Goal: Navigation & Orientation: Find specific page/section

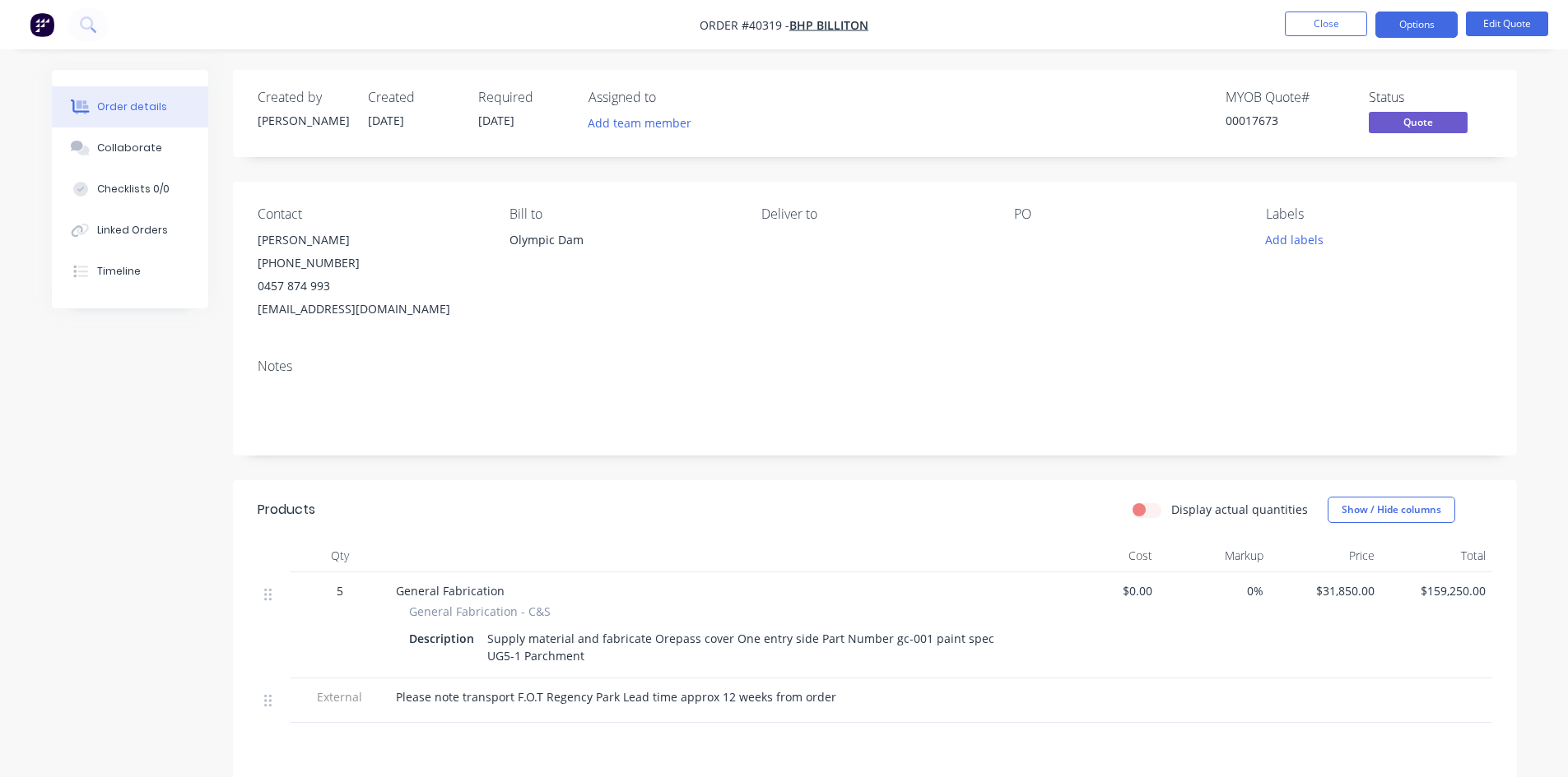
scroll to position [164, 0]
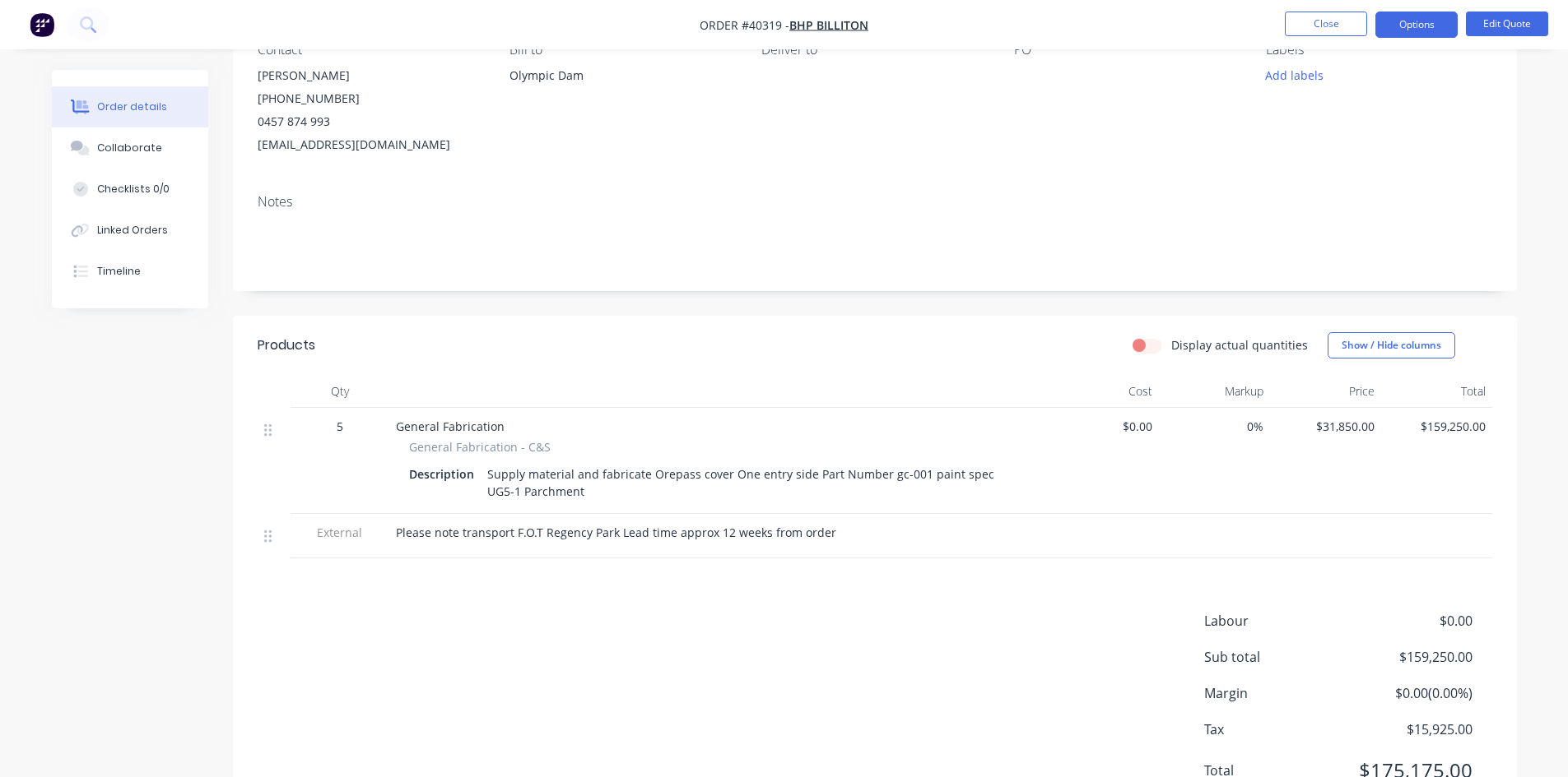
click at [798, 774] on div "Labour $0.00 Sub total $159,250.00 Margin $0.00 ( 0.00 %) Tax $15,925.00 Total …" at bounding box center [875, 706] width 1235 height 190
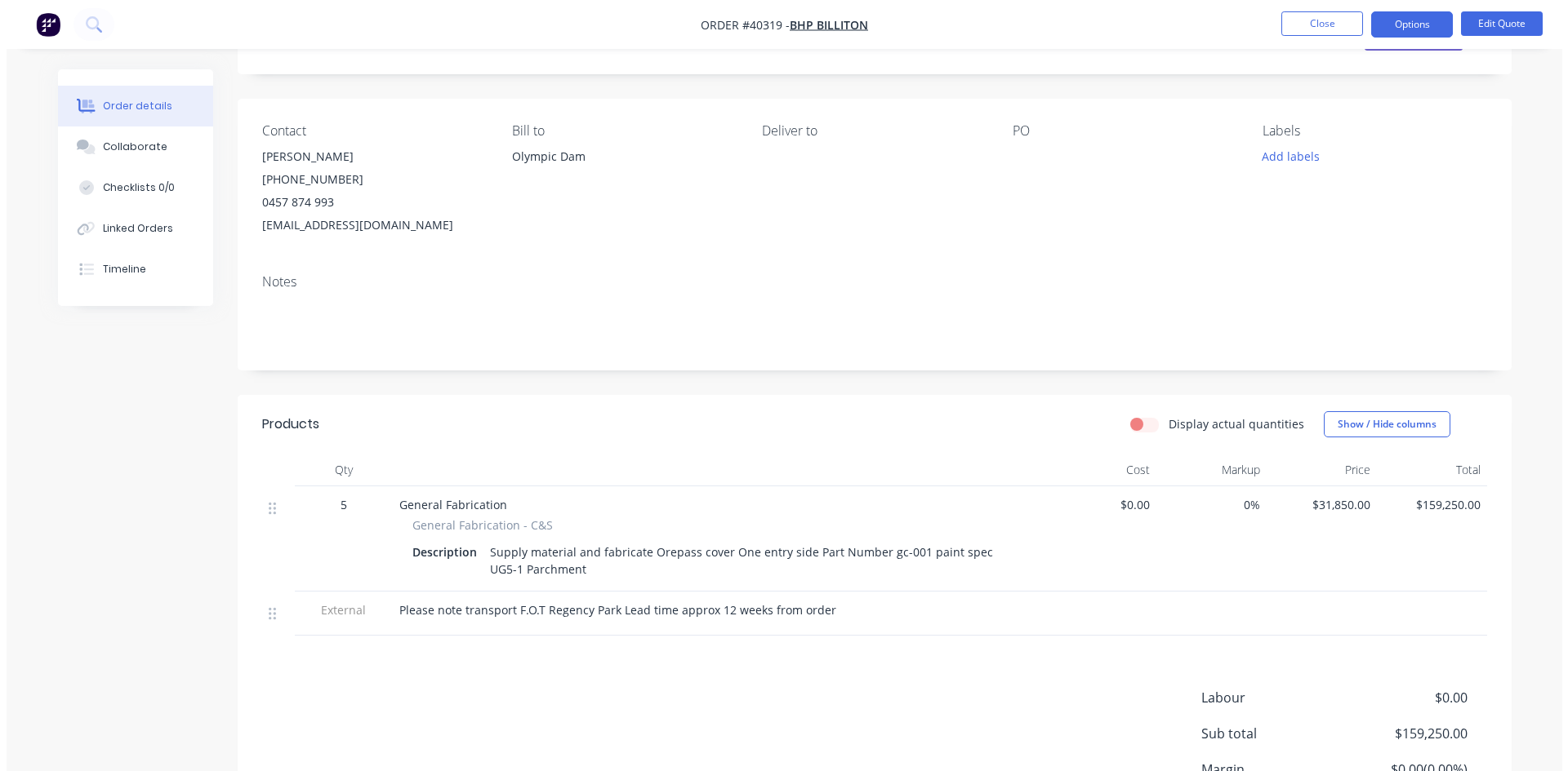
scroll to position [0, 0]
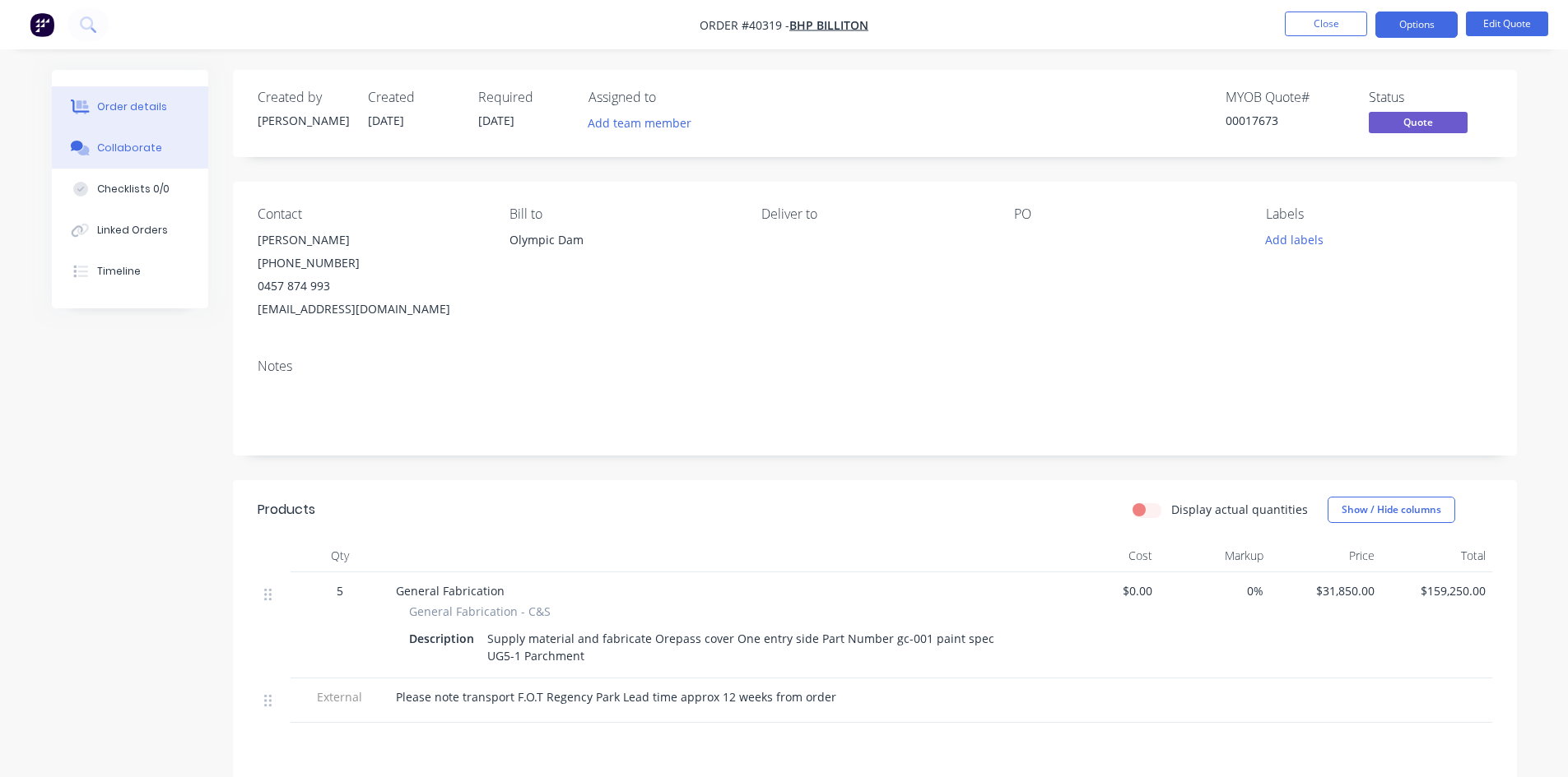
click at [137, 147] on div "Collaborate" at bounding box center [129, 148] width 65 height 15
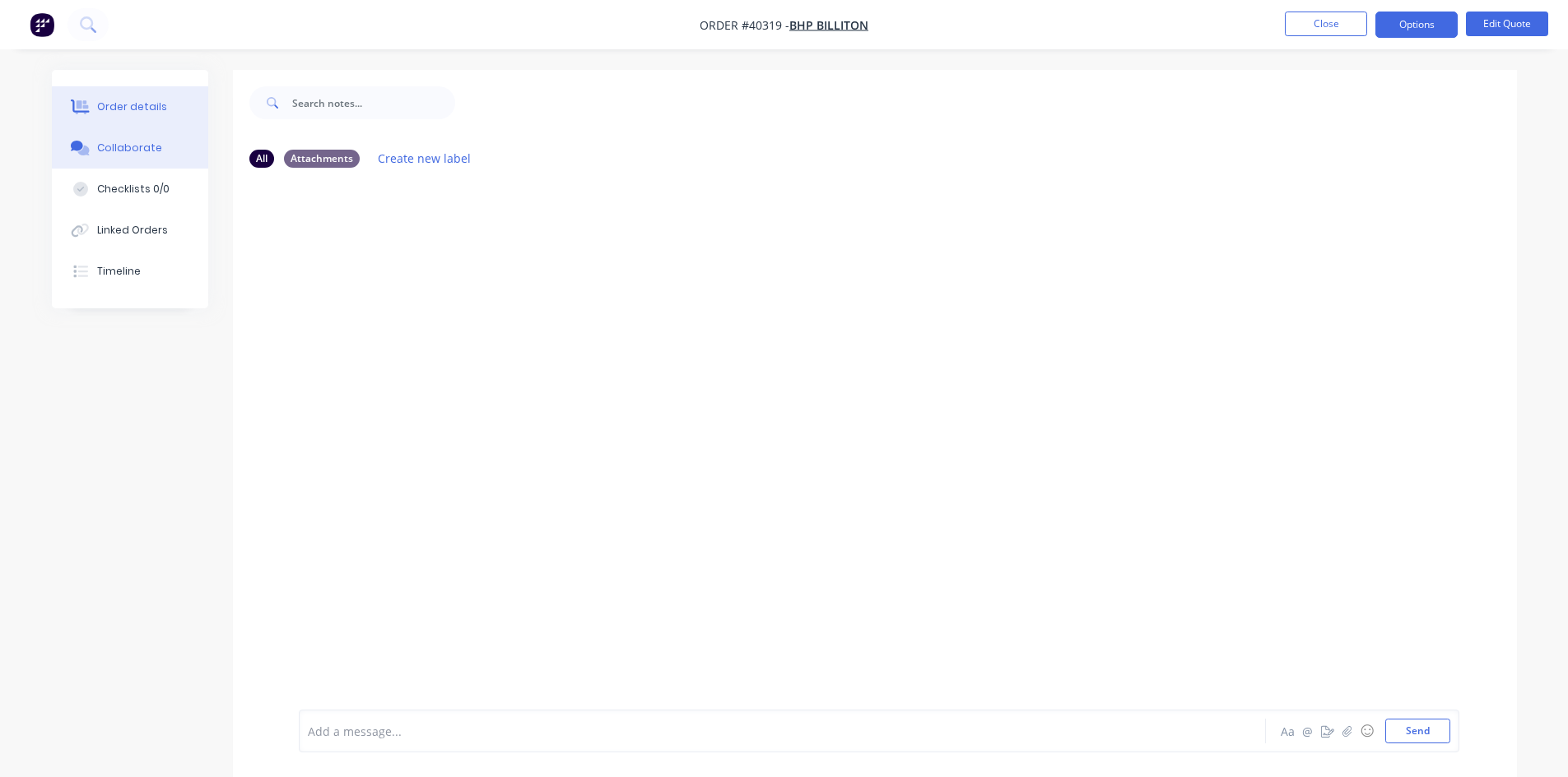
click at [135, 94] on button "Order details" at bounding box center [130, 107] width 157 height 41
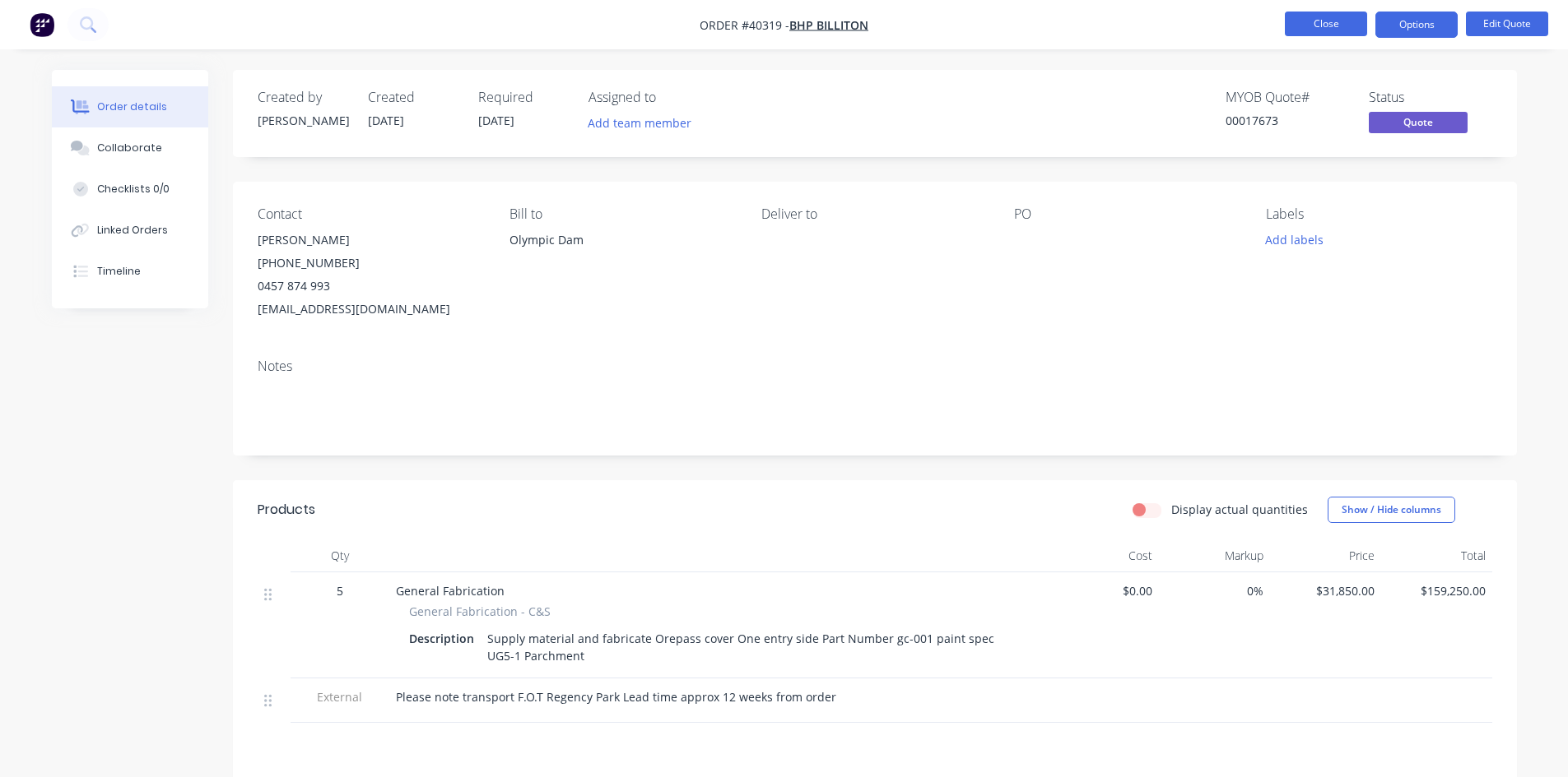
click at [1337, 21] on button "Close" at bounding box center [1326, 24] width 82 height 25
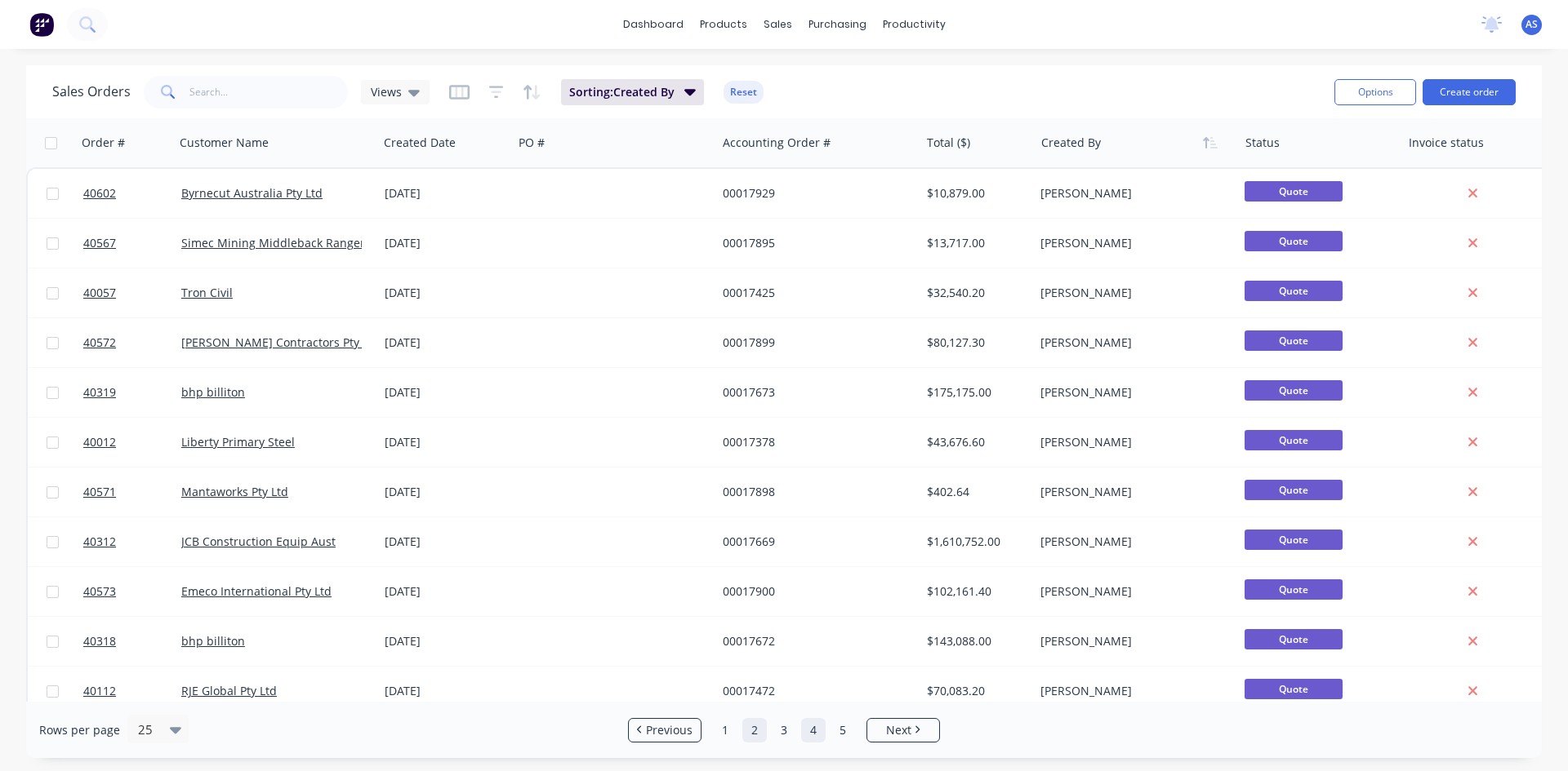
click at [751, 728] on link "2" at bounding box center [755, 731] width 24 height 24
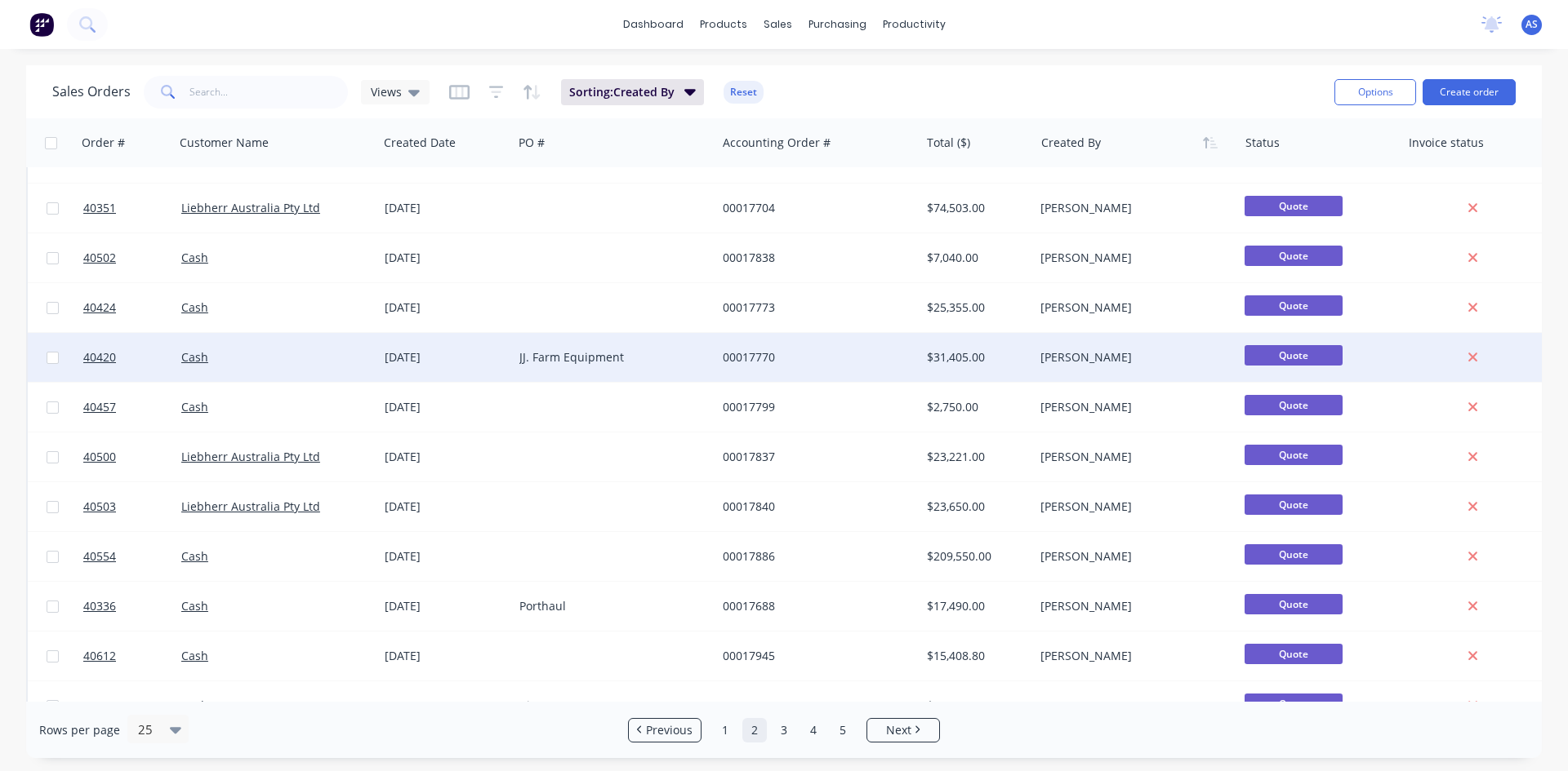
scroll to position [163, 0]
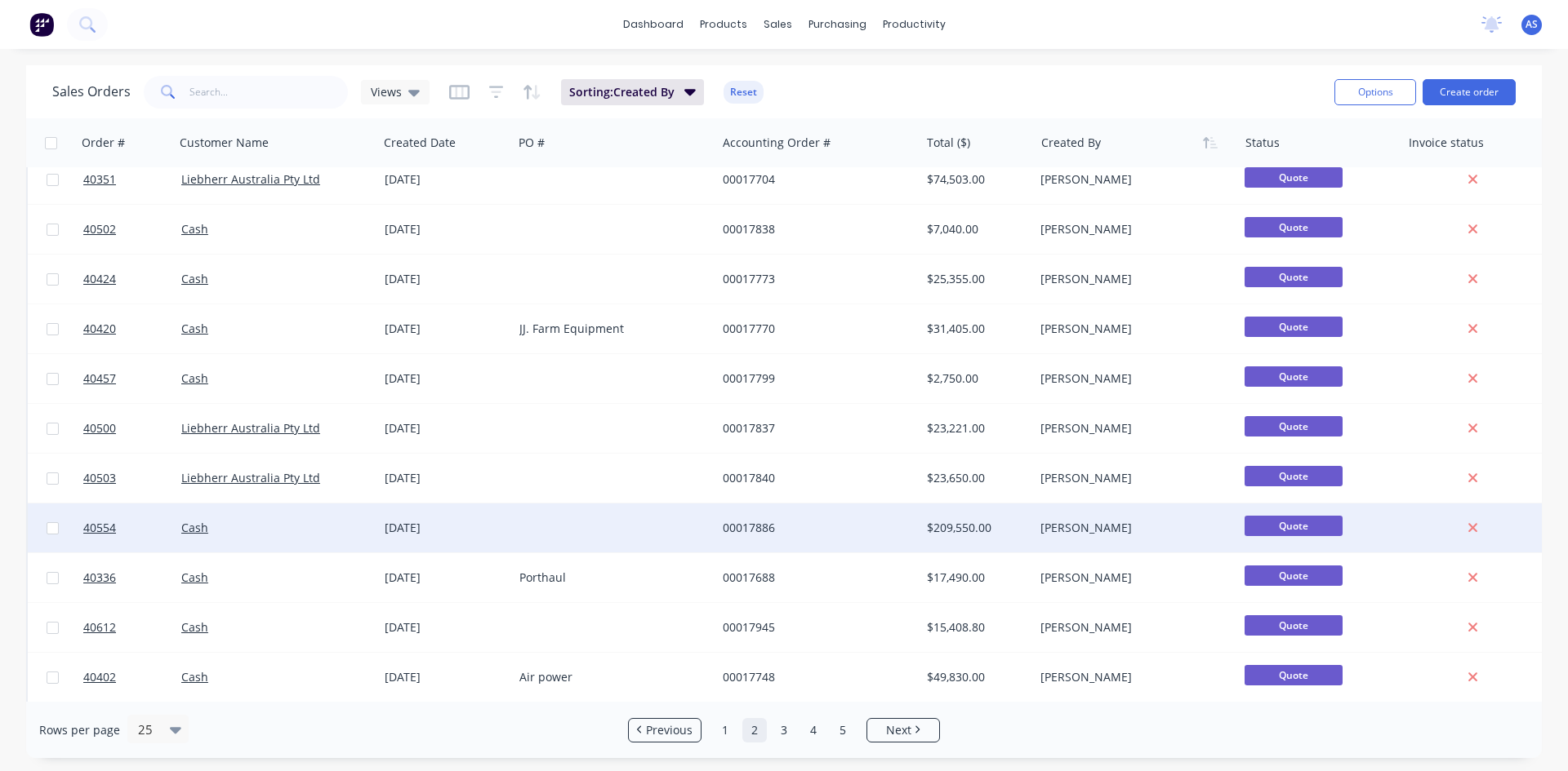
click at [663, 523] on div at bounding box center [614, 528] width 203 height 49
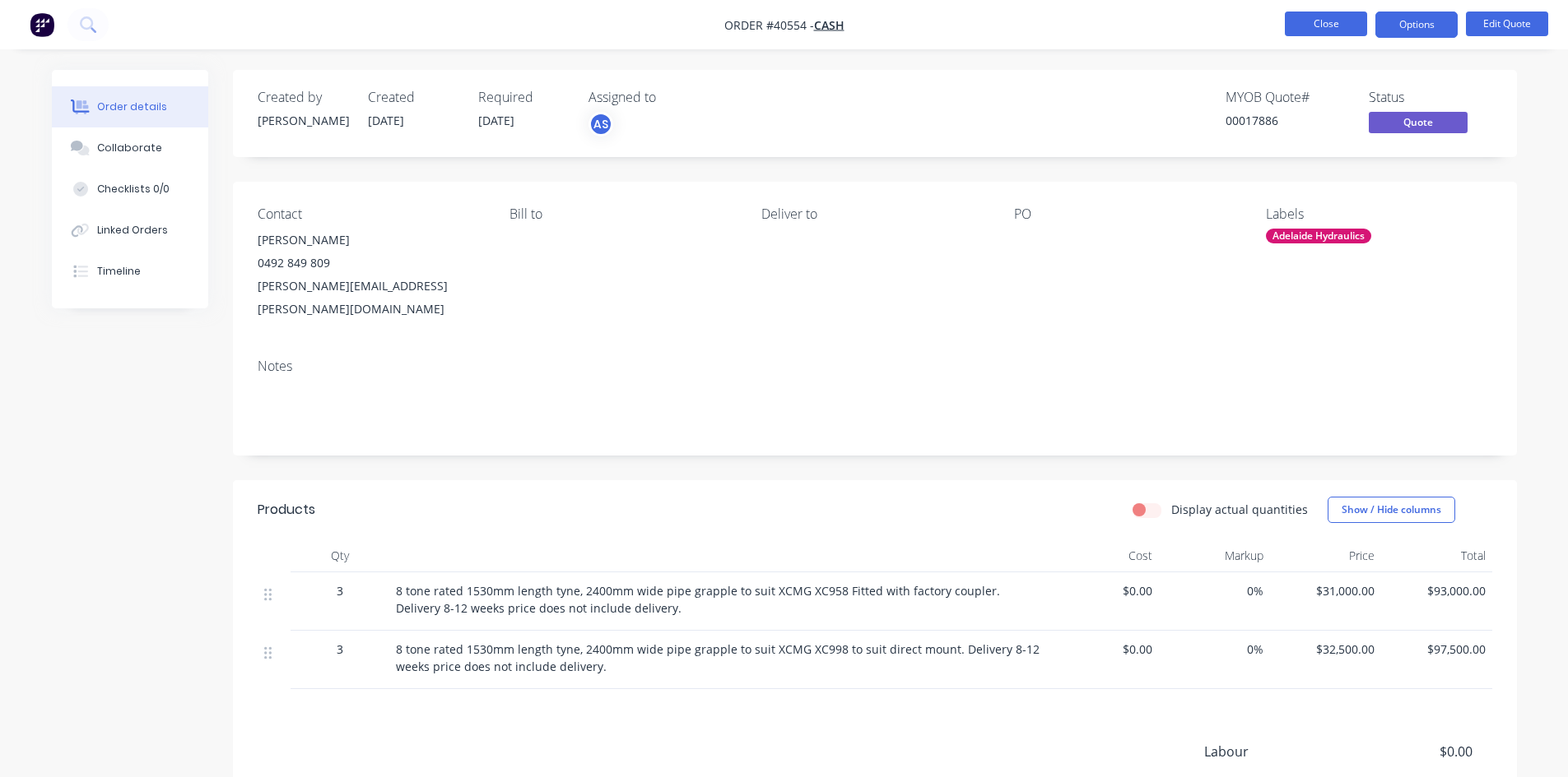
click at [1292, 30] on button "Close" at bounding box center [1326, 24] width 82 height 25
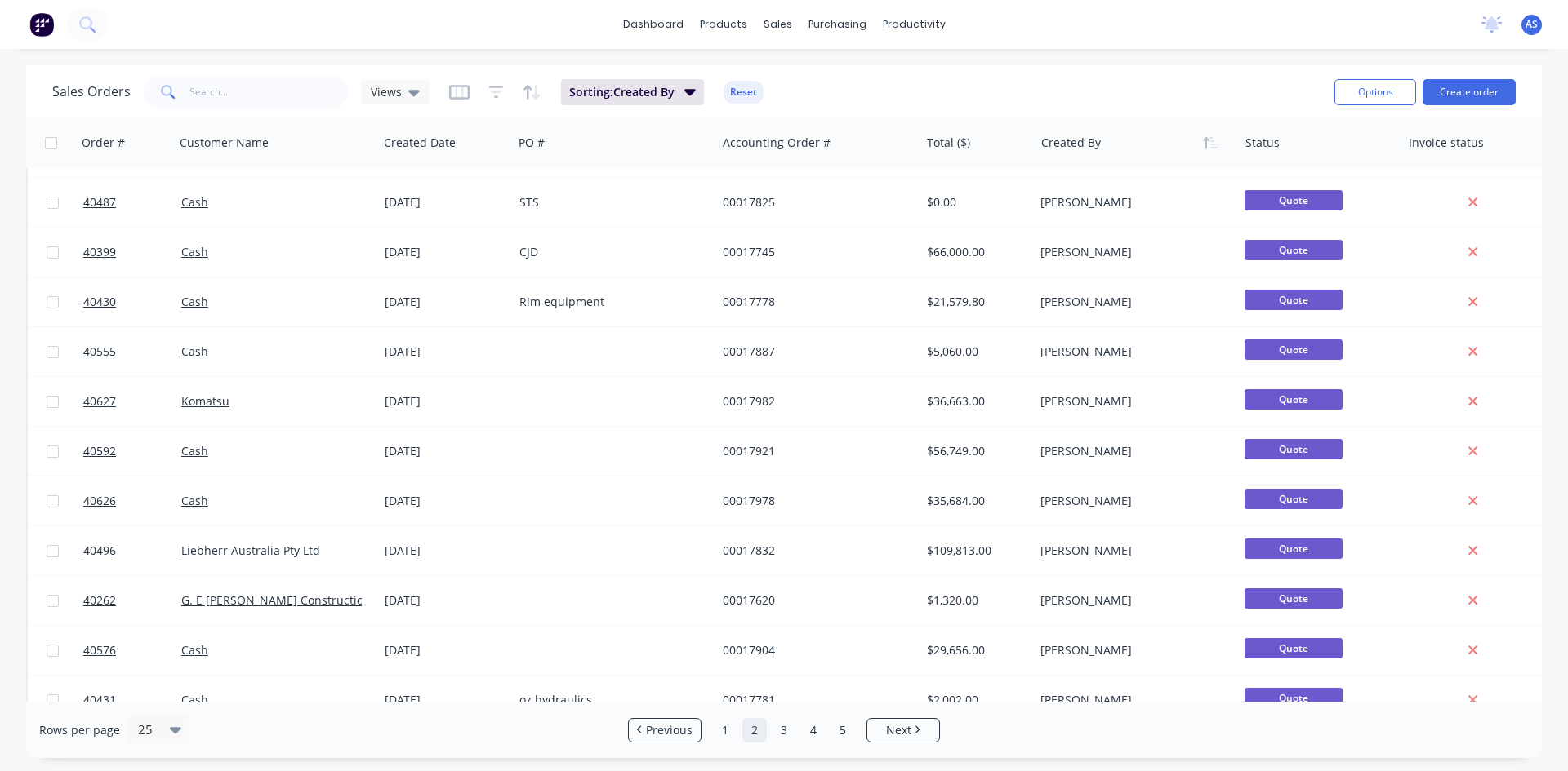
scroll to position [719, 0]
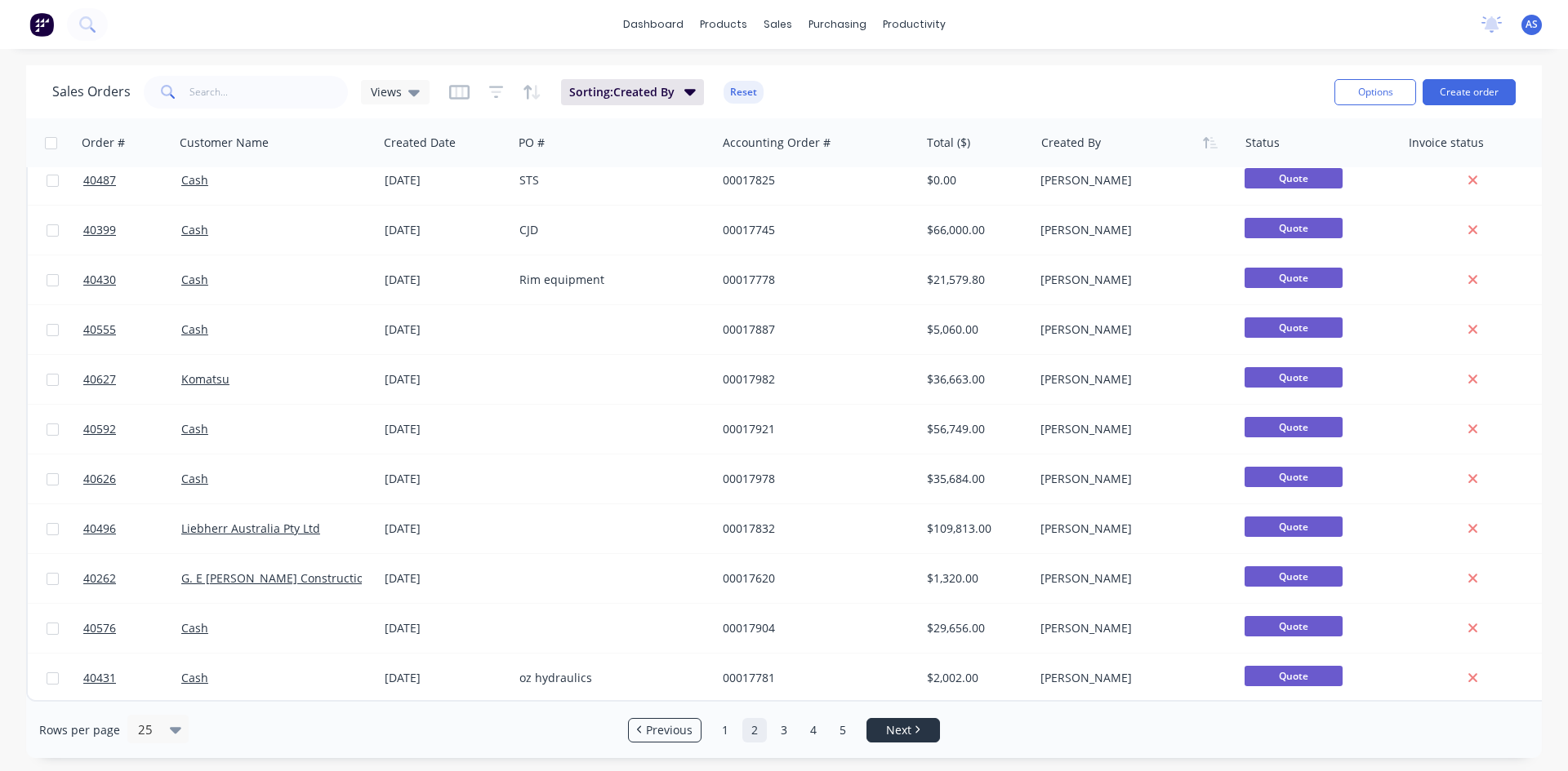
click at [907, 738] on span "Next" at bounding box center [898, 730] width 25 height 16
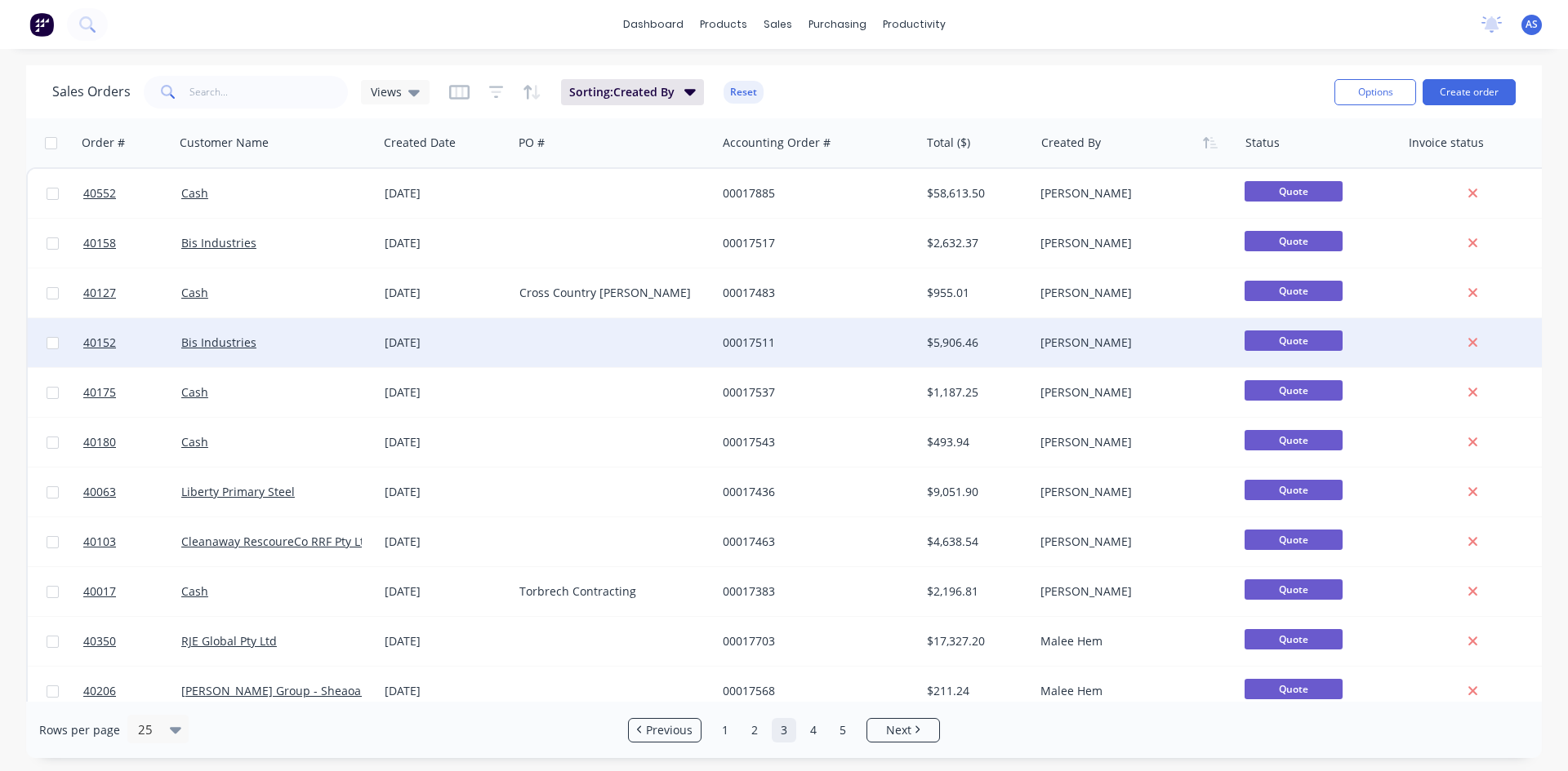
scroll to position [81, 0]
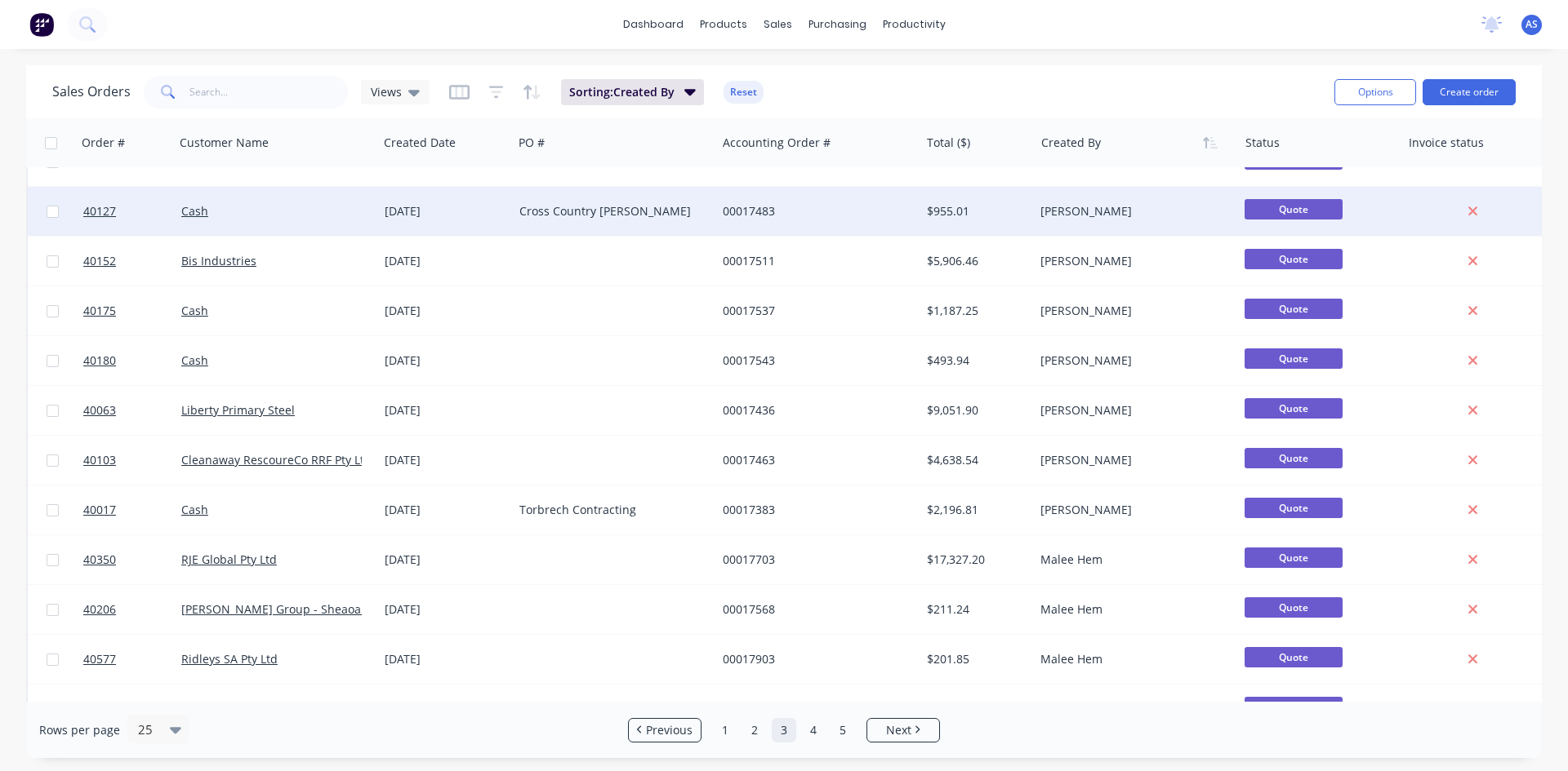
click at [572, 214] on div "Cross Country [PERSON_NAME]" at bounding box center [610, 211] width 182 height 16
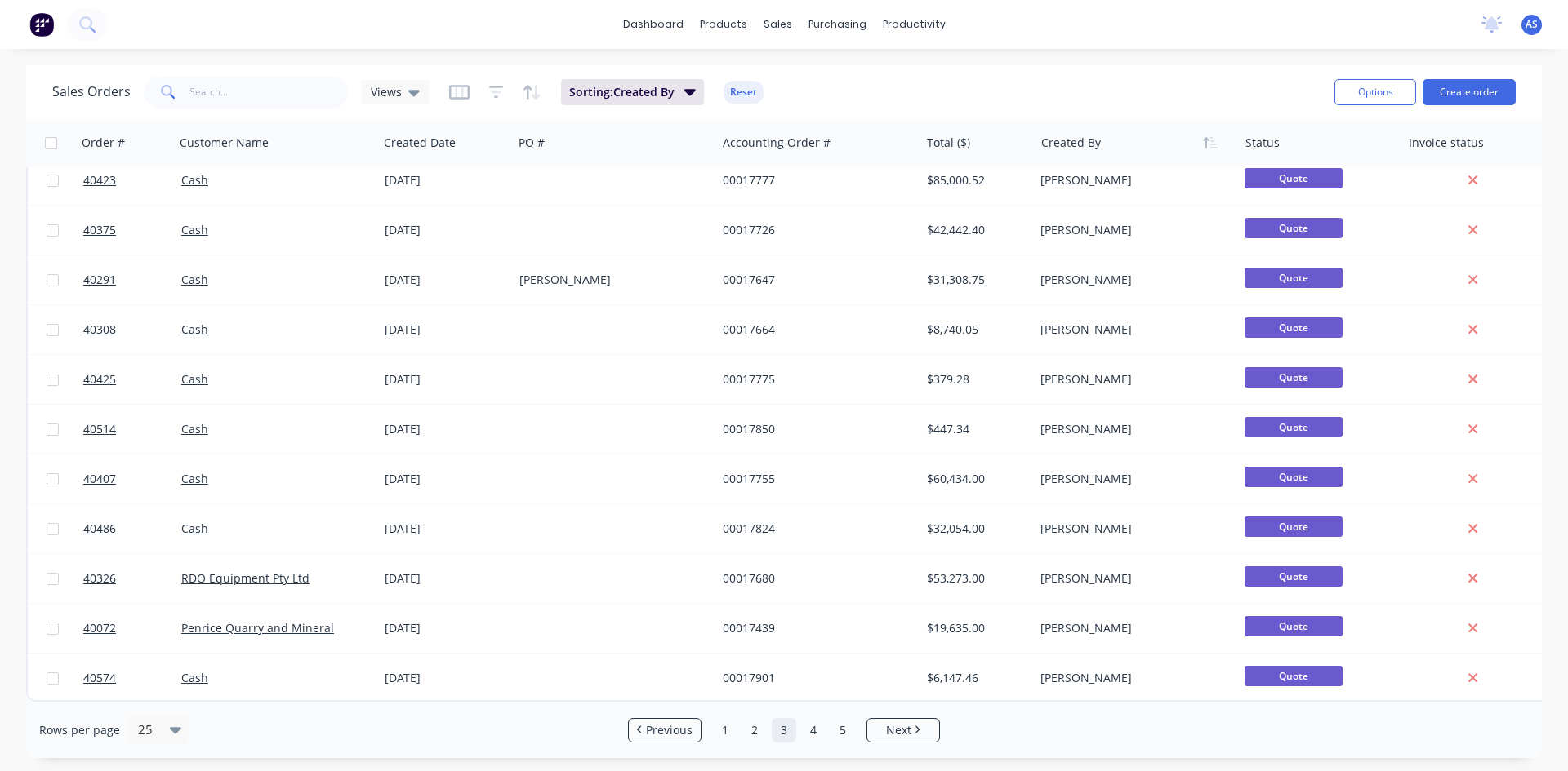
scroll to position [719, 0]
click at [817, 737] on link "4" at bounding box center [813, 731] width 24 height 24
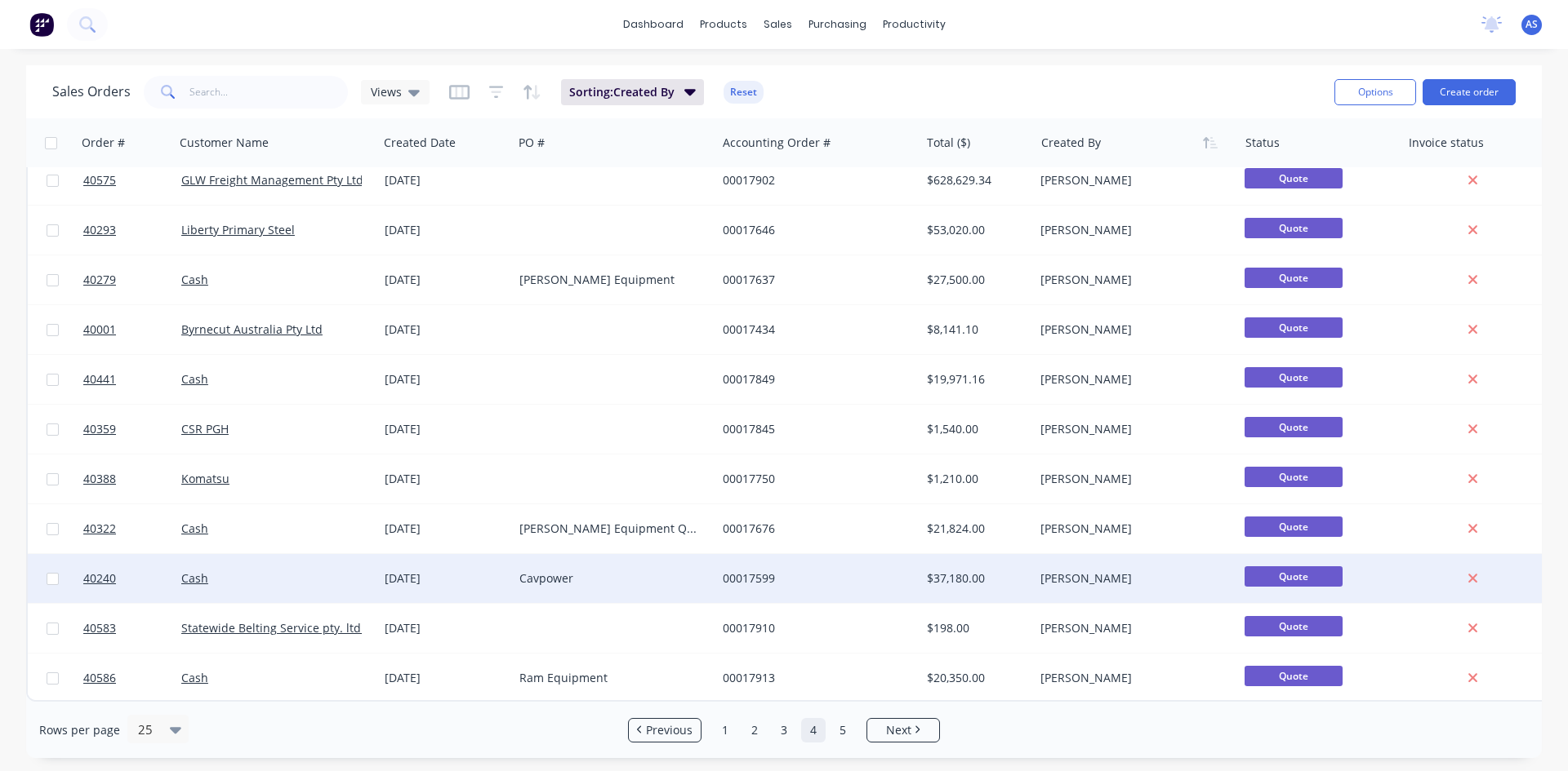
click at [578, 590] on div "Cavpower" at bounding box center [614, 578] width 203 height 49
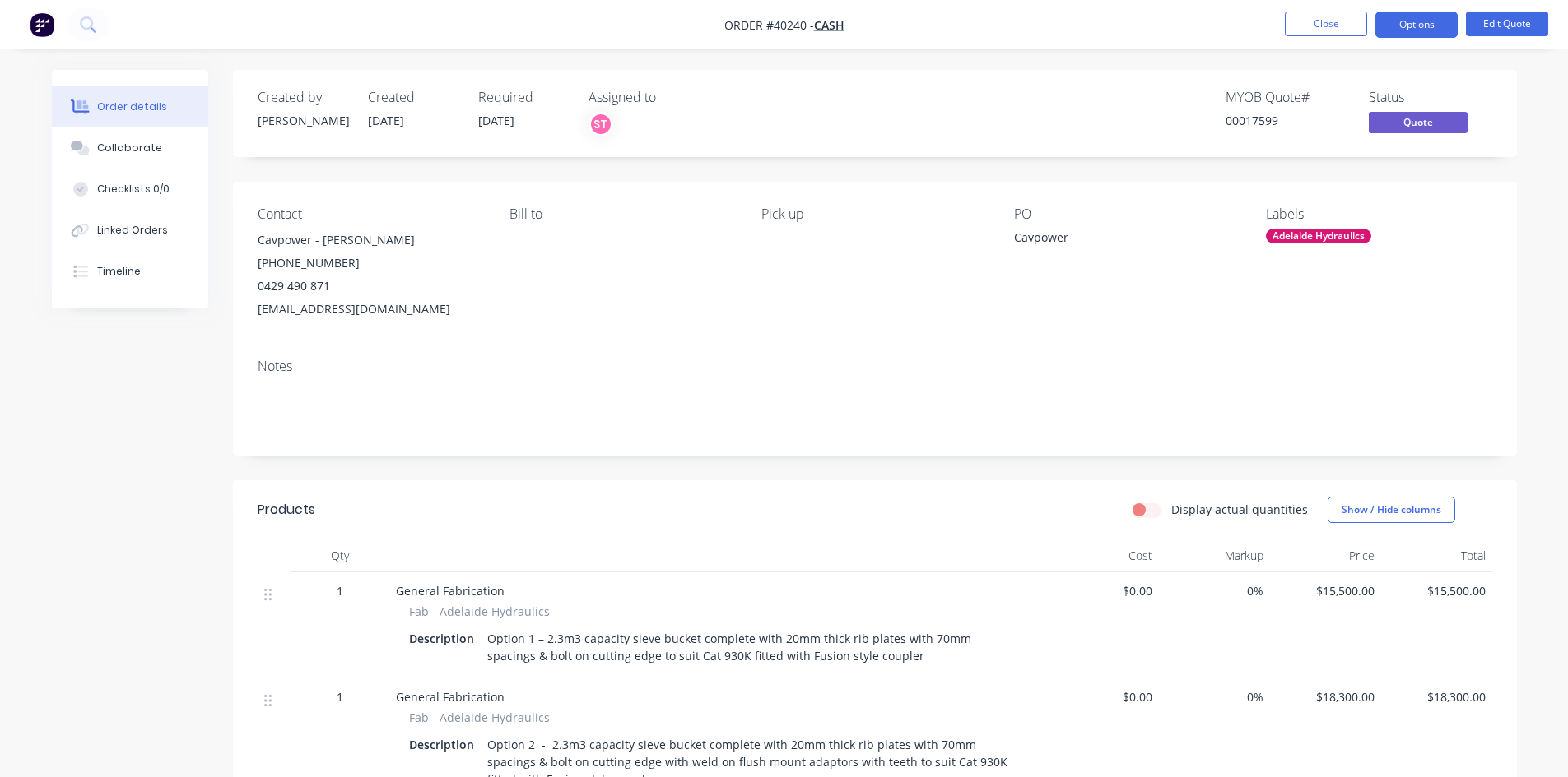
click at [917, 48] on nav "Order #40240 - Cash Close Options Edit Quote" at bounding box center [784, 25] width 1568 height 49
click at [839, 90] on div "MYOB Quote # 00017599 Status Quote" at bounding box center [1122, 113] width 739 height 48
click at [783, 91] on div "MYOB Quote # 00017599 Status Quote" at bounding box center [1122, 113] width 739 height 48
click at [757, 248] on div "Contact Cavpower - [PERSON_NAME] [PHONE_NUMBER] [EMAIL_ADDRESS][DOMAIN_NAME] [P…" at bounding box center [875, 264] width 1284 height 164
drag, startPoint x: 1083, startPoint y: 626, endPoint x: 962, endPoint y: 455, distance: 209.5
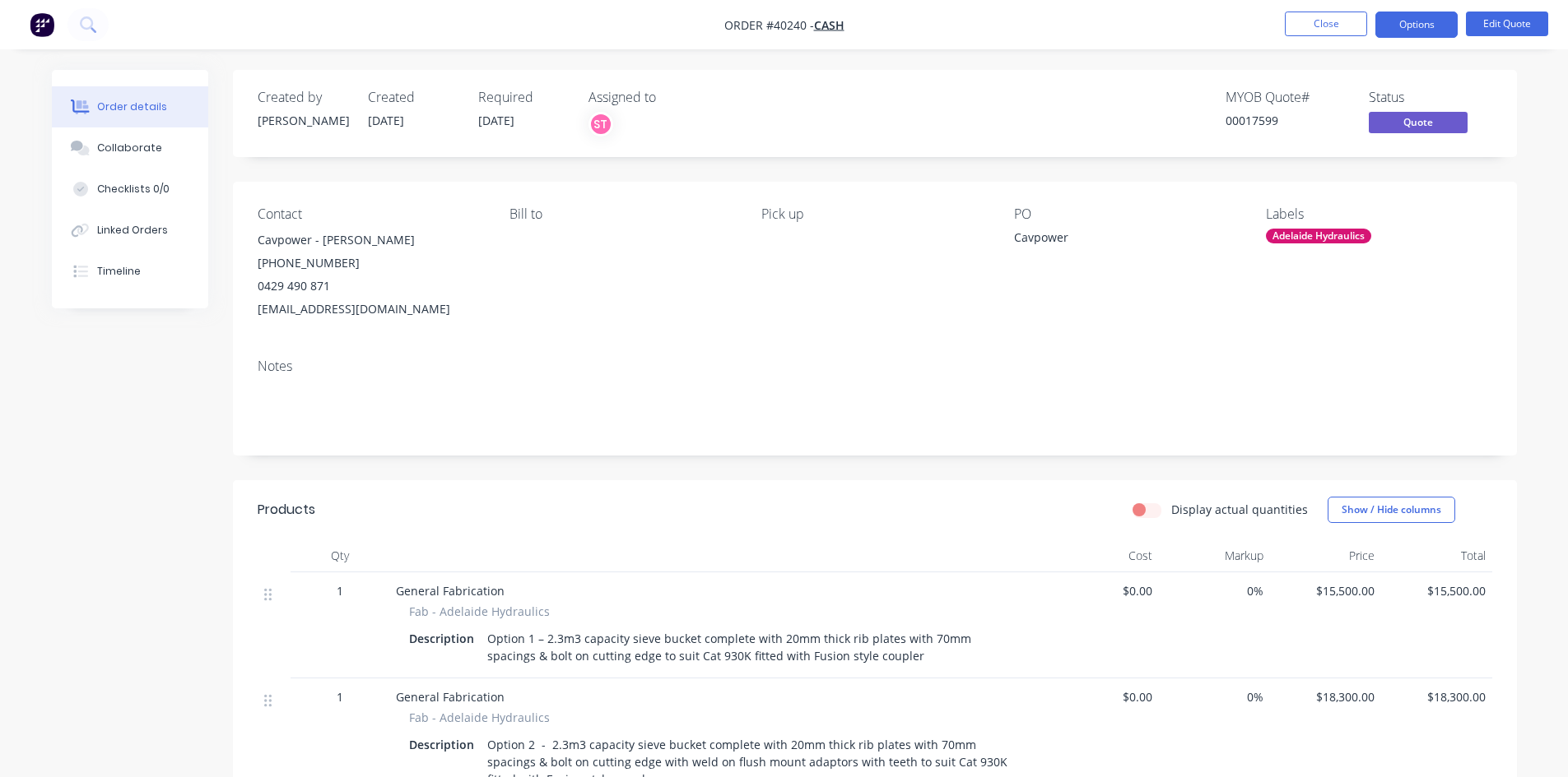
click at [962, 455] on div "Created by [PERSON_NAME] Created [DATE] Required [DATE] Assigned to ST MYOB Quo…" at bounding box center [875, 592] width 1284 height 1045
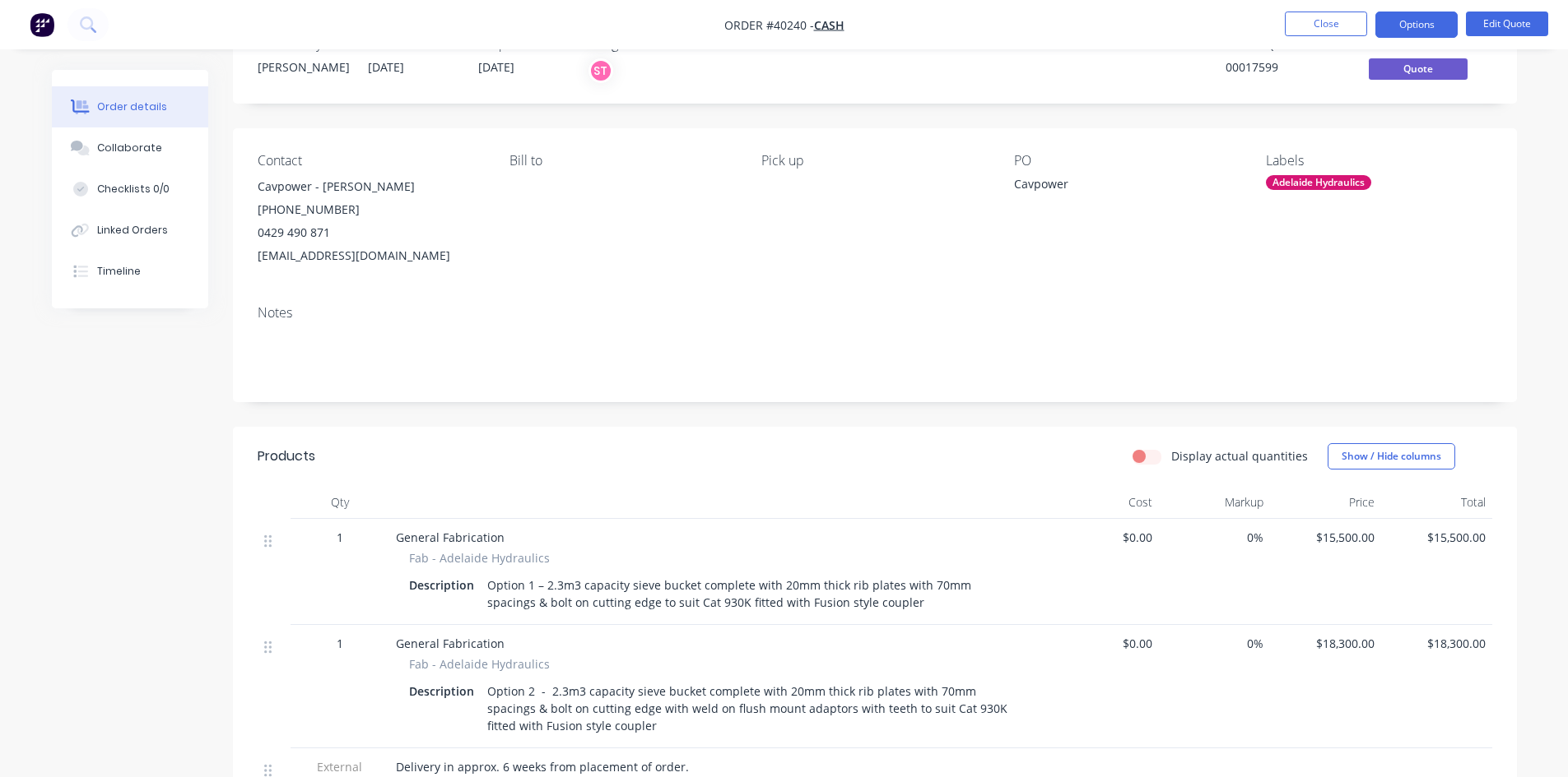
scroll to position [82, 0]
